Goal: Task Accomplishment & Management: Manage account settings

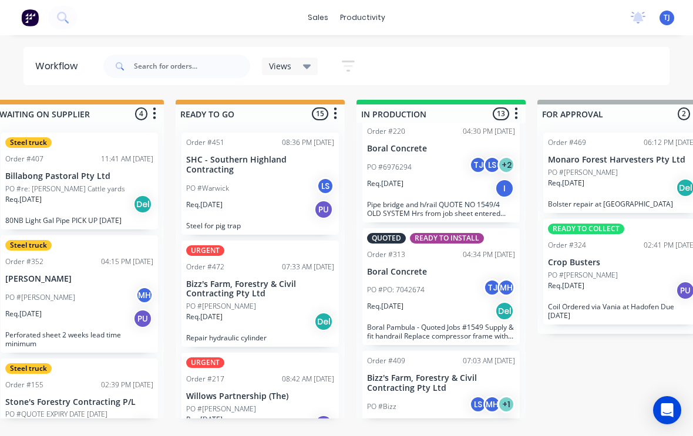
scroll to position [1142, 0]
click at [433, 396] on div "PO #Bizz LS MH + 1" at bounding box center [441, 407] width 148 height 22
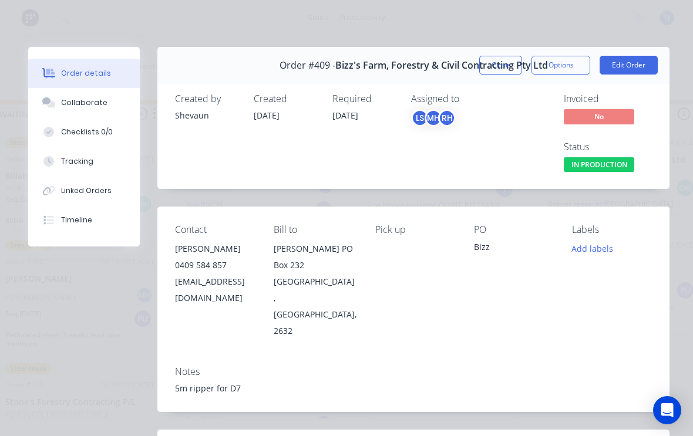
scroll to position [0, 0]
click at [642, 61] on button "Edit Order" at bounding box center [629, 65] width 58 height 19
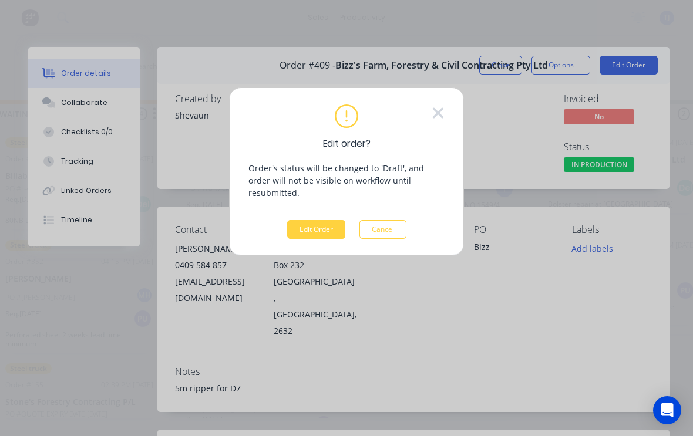
click at [300, 221] on button "Edit Order" at bounding box center [316, 229] width 58 height 19
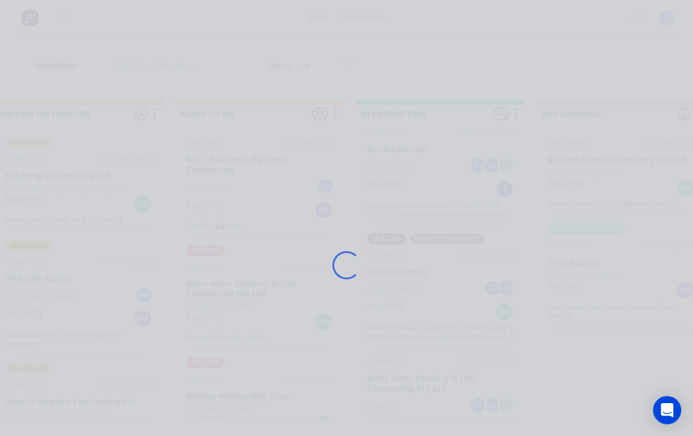
scroll to position [1, 0]
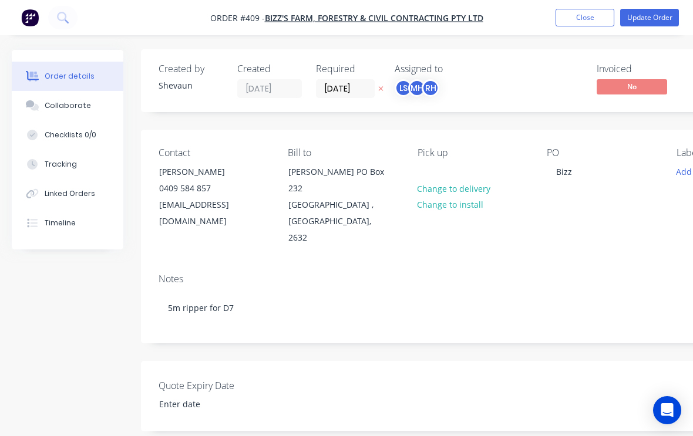
click at [54, 155] on button "Tracking" at bounding box center [68, 164] width 112 height 29
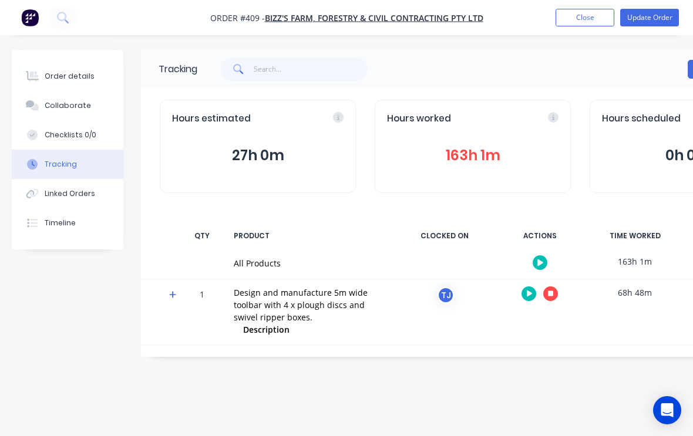
click at [550, 291] on icon "button" at bounding box center [551, 294] width 6 height 6
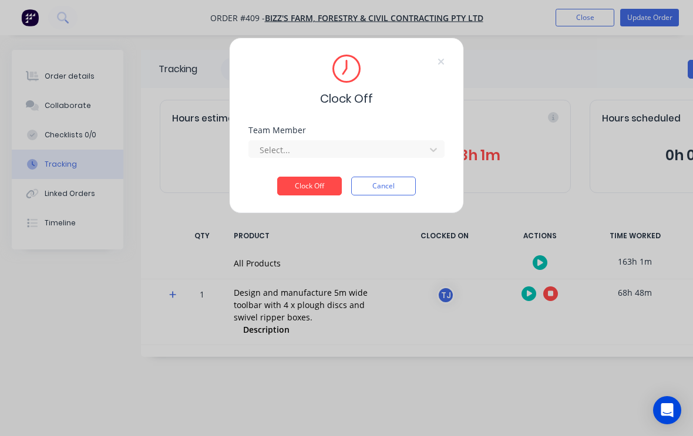
click at [449, 146] on div "Clock Off Team Member Select... Clock Off Cancel" at bounding box center [346, 126] width 235 height 176
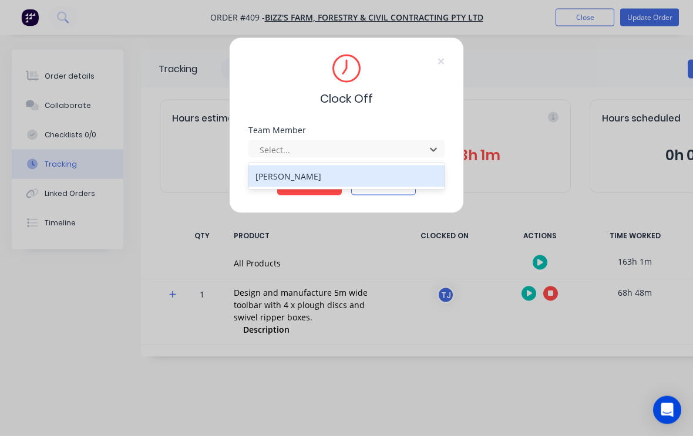
click at [386, 180] on div "[PERSON_NAME]" at bounding box center [346, 177] width 196 height 22
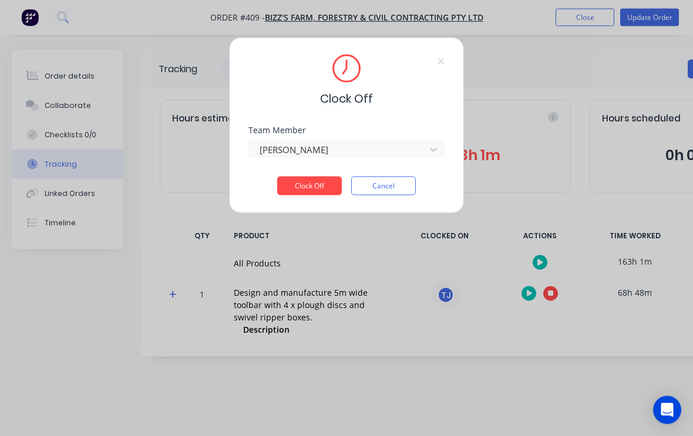
click at [314, 193] on button "Clock Off" at bounding box center [309, 186] width 65 height 19
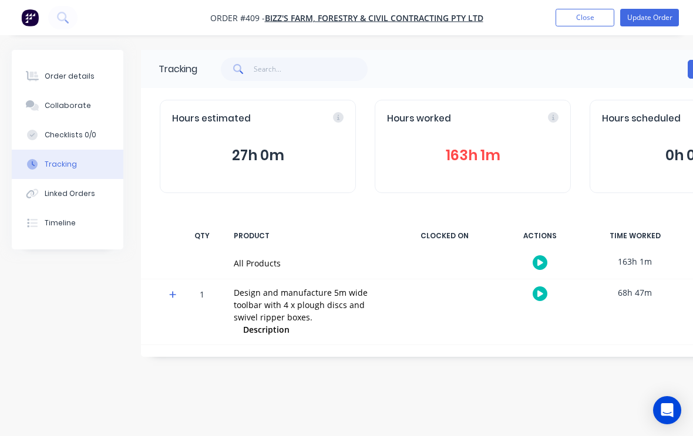
click at [651, 20] on button "Update Order" at bounding box center [649, 18] width 59 height 18
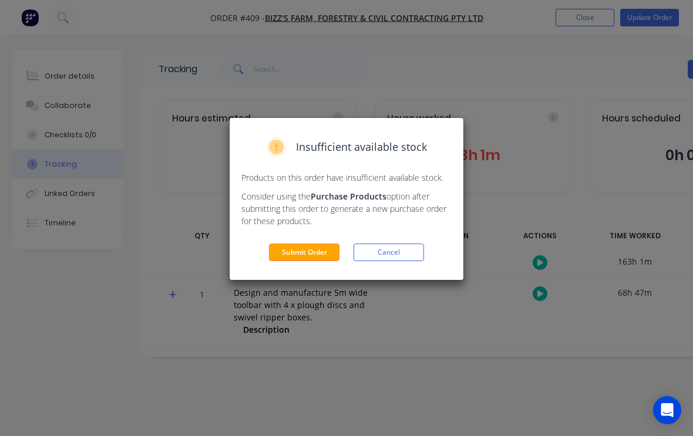
click at [292, 245] on button "Submit Order" at bounding box center [304, 253] width 70 height 18
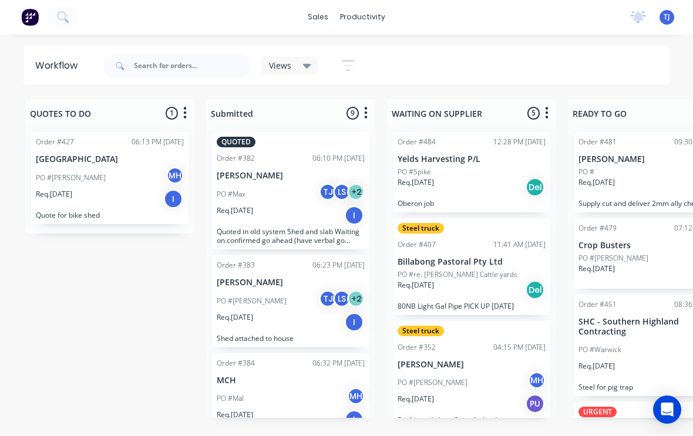
scroll to position [1, 0]
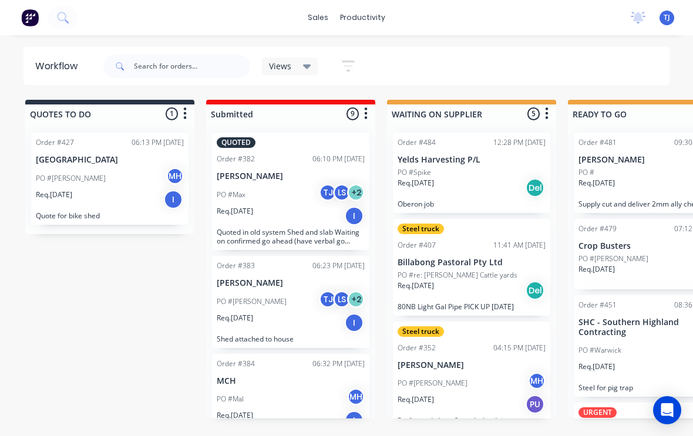
click at [667, 21] on span "TJ" at bounding box center [667, 17] width 6 height 11
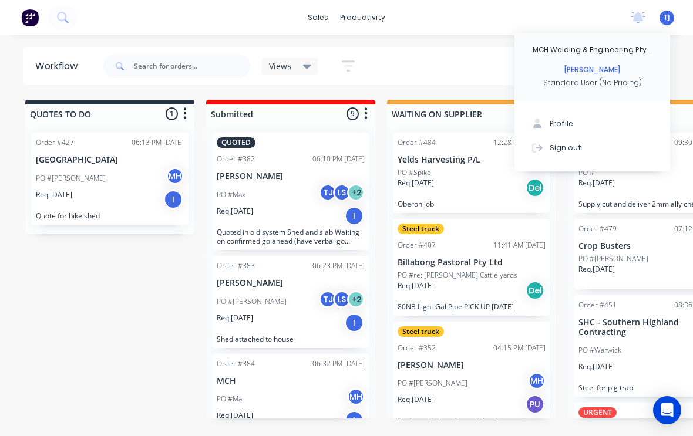
click at [587, 147] on button "Sign out" at bounding box center [592, 147] width 156 height 23
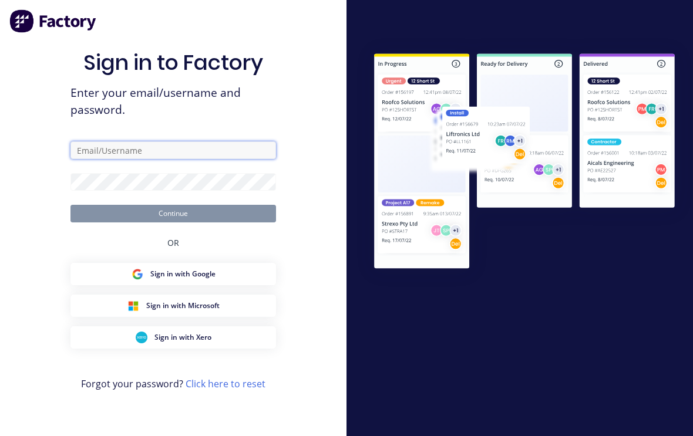
type input "[EMAIL_ADDRESS][DOMAIN_NAME]"
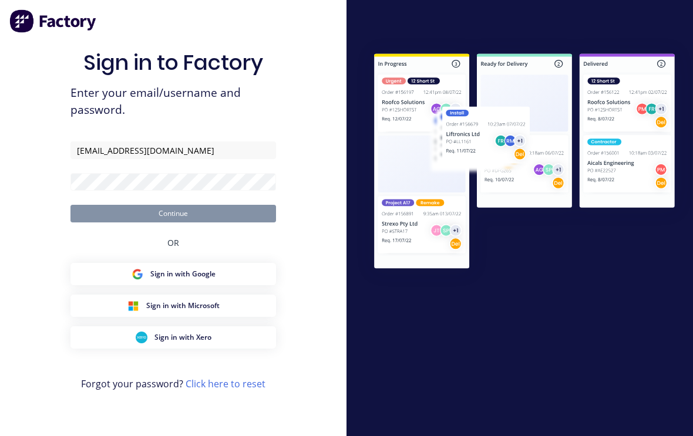
click at [173, 205] on button "Continue" at bounding box center [173, 214] width 206 height 18
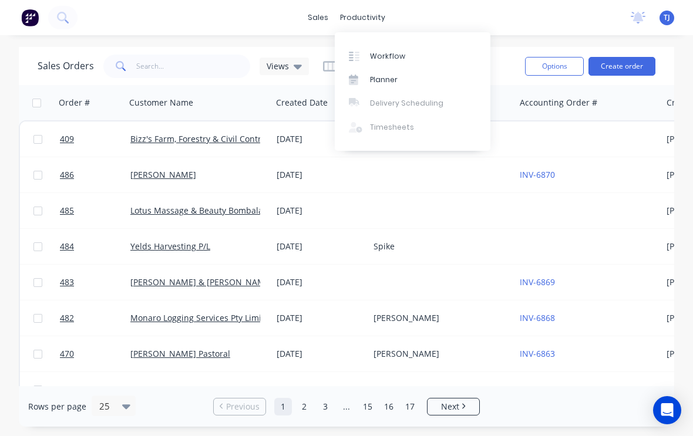
click at [400, 59] on div "Workflow" at bounding box center [387, 56] width 35 height 11
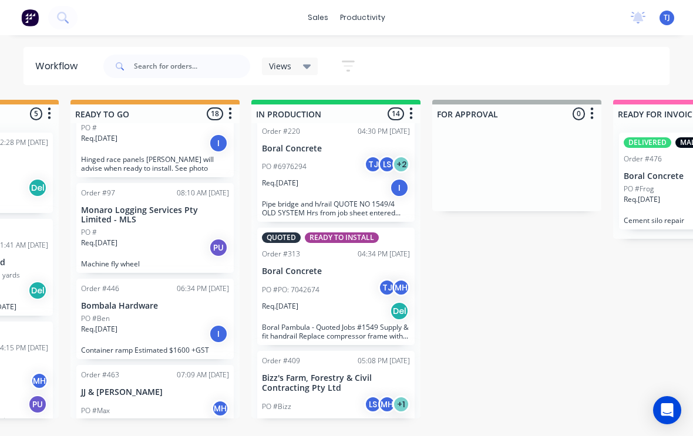
scroll to position [1236, 0]
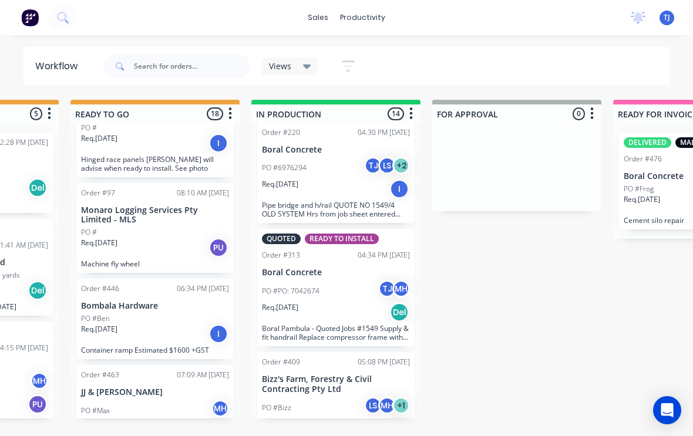
click at [672, 15] on div "TJ MCH Welding & Engineering Pty ... [PERSON_NAME] Standard User (No Pricing) P…" at bounding box center [666, 18] width 15 height 15
click at [669, 20] on span "TJ" at bounding box center [667, 17] width 6 height 11
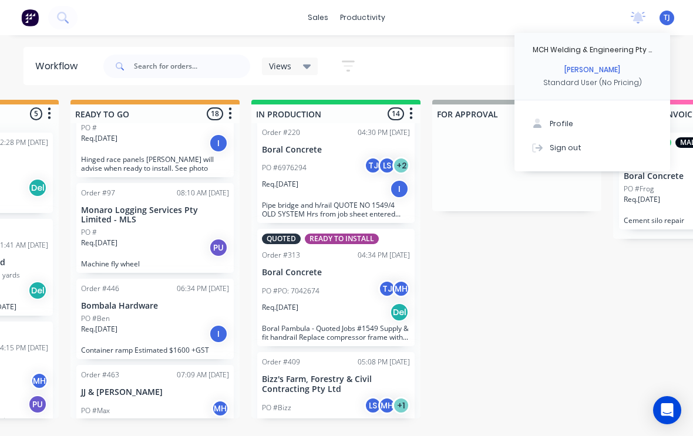
click at [577, 149] on div "Sign out" at bounding box center [566, 147] width 32 height 11
